Goal: Find specific page/section: Find specific page/section

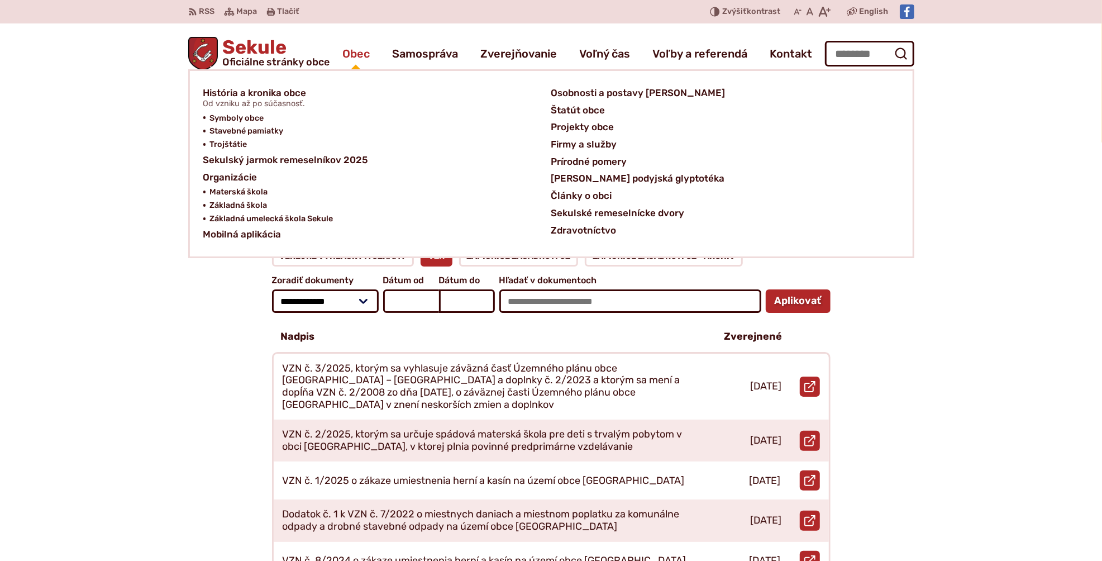
click at [351, 53] on span "Obec" at bounding box center [356, 53] width 27 height 31
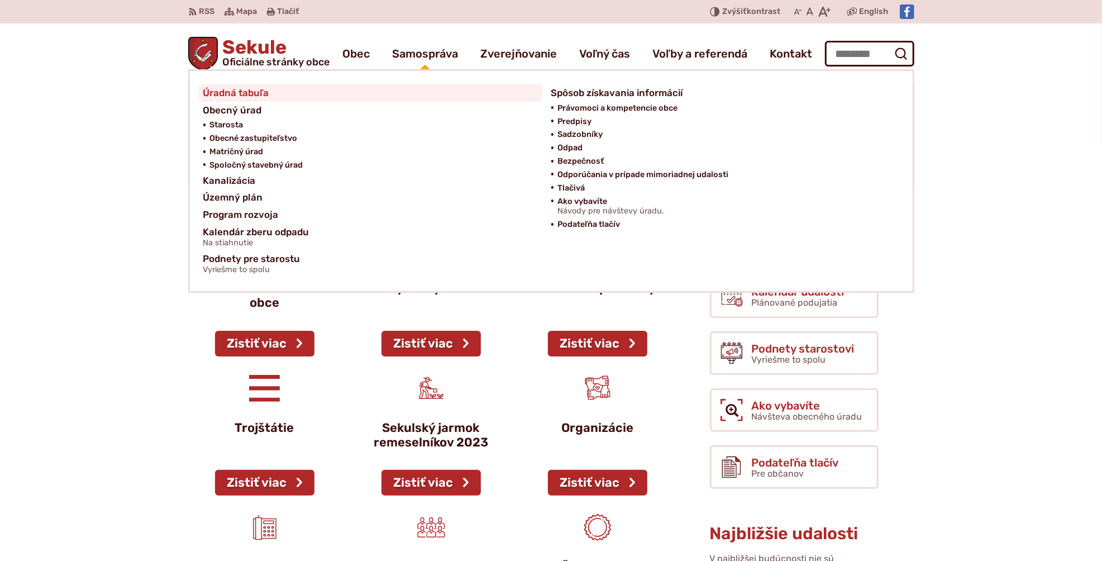
click at [243, 91] on span "Úradná tabuľa" at bounding box center [236, 92] width 66 height 17
